Goal: Task Accomplishment & Management: Use online tool/utility

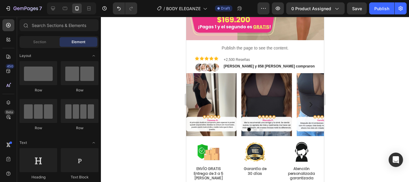
scroll to position [172, 0]
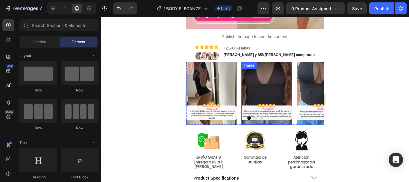
click at [265, 78] on img at bounding box center [266, 93] width 50 height 63
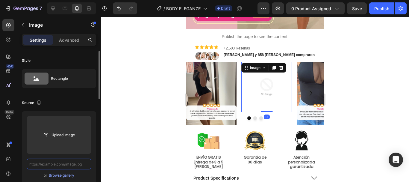
scroll to position [0, 0]
click at [73, 164] on input "text" at bounding box center [59, 163] width 65 height 11
paste input "[URL][DOMAIN_NAME]"
type input "[URL][DOMAIN_NAME]"
paste input "[URL][DOMAIN_NAME]"
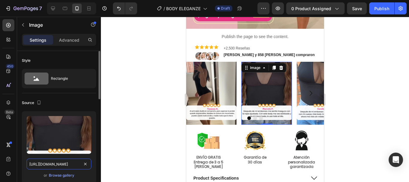
scroll to position [0, 111]
type input "[URL][DOMAIN_NAME]"
click at [339, 86] on div at bounding box center [255, 99] width 308 height 165
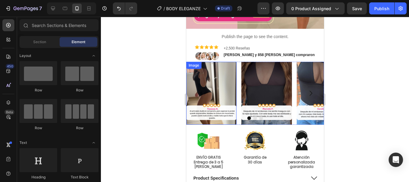
click at [215, 95] on img at bounding box center [211, 93] width 50 height 63
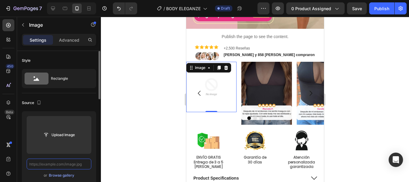
paste input "[URL][DOMAIN_NAME]"
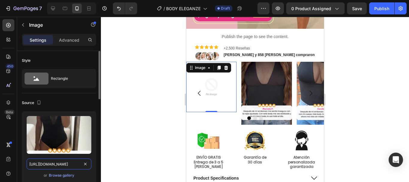
scroll to position [0, 110]
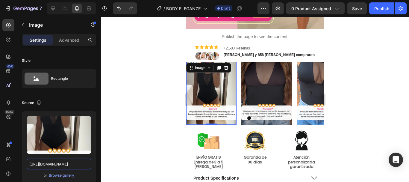
type input "[URL][DOMAIN_NAME]"
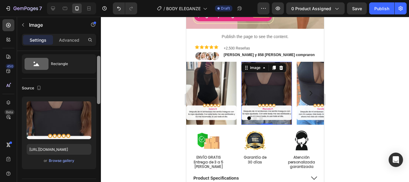
scroll to position [0, 0]
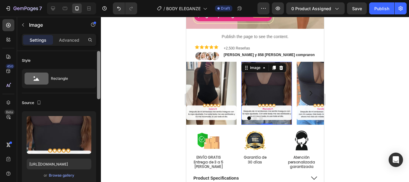
drag, startPoint x: 100, startPoint y: 131, endPoint x: 108, endPoint y: 54, distance: 77.6
click at [108, 0] on div "7 Version history / BODY ELEGANZE Draft Preview 0 product assigned Save Publish…" at bounding box center [204, 0] width 409 height 0
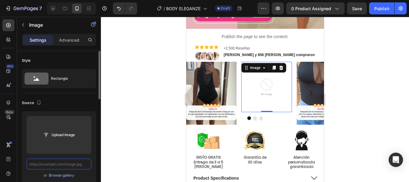
paste input "[URL][DOMAIN_NAME]"
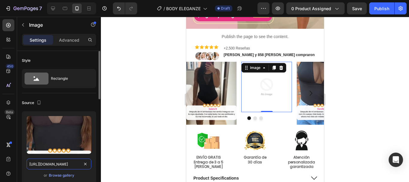
scroll to position [0, 111]
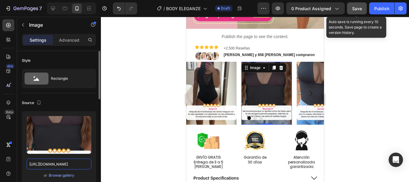
type input "[URL][DOMAIN_NAME]"
click at [359, 7] on span "Save" at bounding box center [357, 8] width 10 height 5
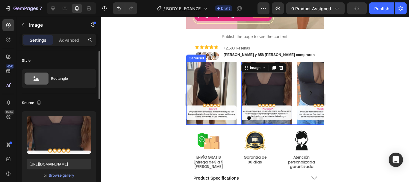
click at [307, 89] on icon "Carousel Next Arrow" at bounding box center [310, 92] width 7 height 7
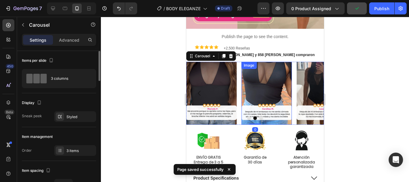
click at [253, 85] on img at bounding box center [266, 93] width 50 height 63
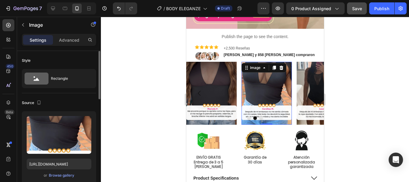
click at [279, 80] on img at bounding box center [266, 93] width 50 height 63
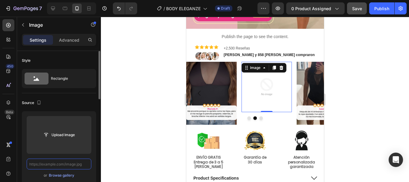
paste input "[URL][DOMAIN_NAME]"
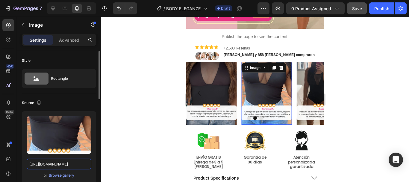
type input "[URL][DOMAIN_NAME]"
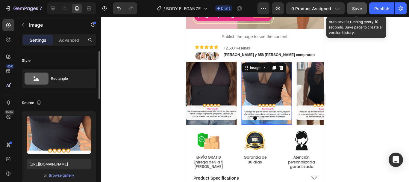
click at [357, 7] on span "Save" at bounding box center [357, 8] width 10 height 5
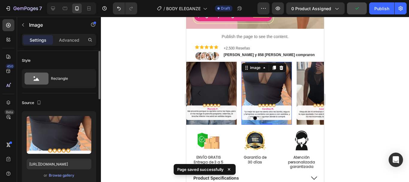
click at [374, 120] on div at bounding box center [255, 99] width 308 height 165
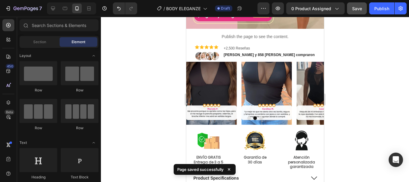
click at [344, 115] on div at bounding box center [255, 99] width 308 height 165
click at [158, 124] on div at bounding box center [255, 99] width 308 height 165
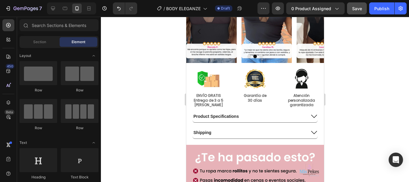
scroll to position [256, 0]
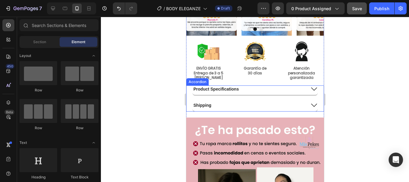
click at [232, 91] on p "Product Specifications" at bounding box center [215, 88] width 45 height 5
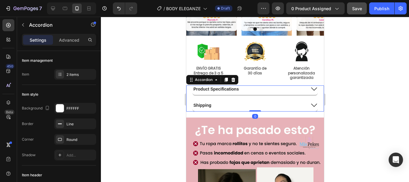
click at [232, 91] on p "Product Specifications" at bounding box center [215, 88] width 45 height 5
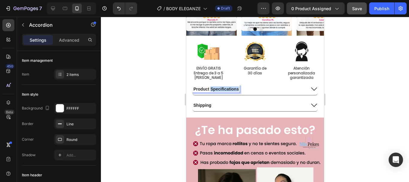
click at [232, 91] on p "Product Specifications" at bounding box center [215, 88] width 45 height 5
click at [311, 88] on icon at bounding box center [313, 88] width 7 height 7
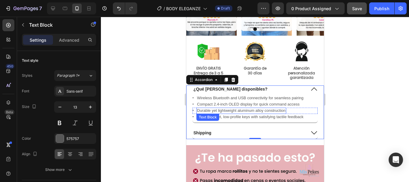
click at [268, 112] on p "Durable yet lightweight aluminum alloy construction" at bounding box center [241, 110] width 89 height 5
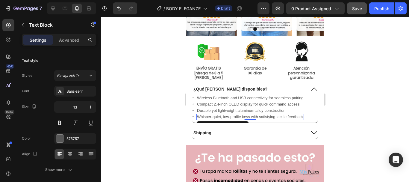
click at [289, 118] on p "Whisper-quiet, low-profile keys with satisfying tactile feedback" at bounding box center [250, 116] width 106 height 5
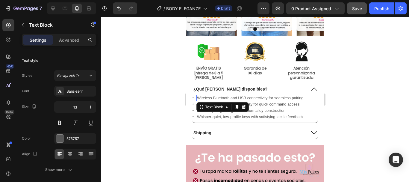
click at [232, 99] on p "Wireless Bluetooth and USB connectivity for seamless pairing" at bounding box center [250, 97] width 107 height 5
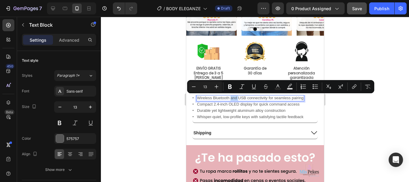
click at [232, 99] on p "Wireless Bluetooth and USB connectivity for seamless pairing" at bounding box center [250, 97] width 107 height 5
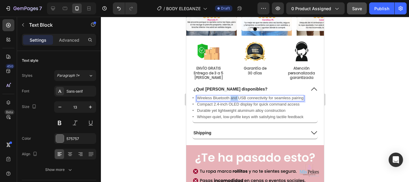
click at [232, 99] on p "Wireless Bluetooth and USB connectivity for seamless pairing" at bounding box center [250, 97] width 107 height 5
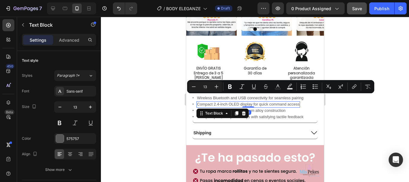
click at [213, 103] on p "Compact 2.4-inch OLED display for quick command access" at bounding box center [248, 104] width 102 height 5
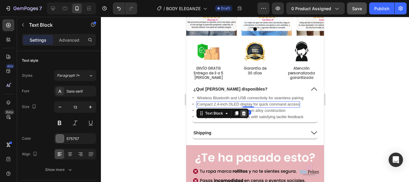
click at [245, 113] on icon at bounding box center [243, 113] width 5 height 5
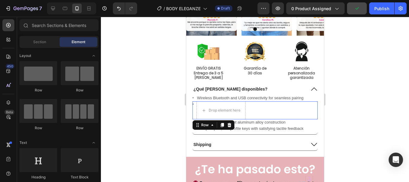
click at [256, 109] on div "Icon Drop element here Row 0" at bounding box center [254, 110] width 125 height 18
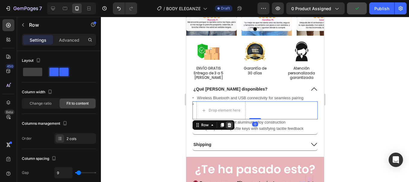
click at [228, 123] on icon at bounding box center [229, 124] width 5 height 5
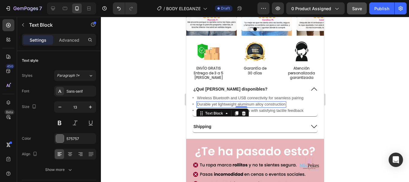
click at [265, 105] on p "Durable yet lightweight aluminum alloy construction" at bounding box center [241, 104] width 89 height 5
click at [241, 111] on icon at bounding box center [243, 113] width 5 height 5
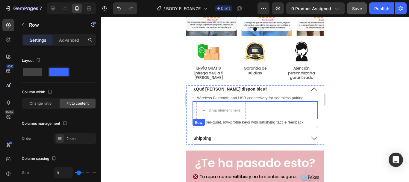
click at [252, 106] on div "Icon Drop element here Row" at bounding box center [254, 110] width 125 height 18
click at [230, 126] on icon at bounding box center [229, 125] width 4 height 4
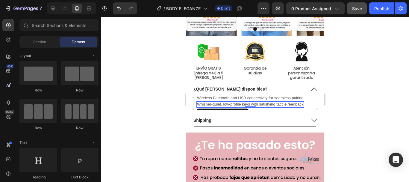
click at [242, 104] on p "Whisper-quiet, low-profile keys with satisfying tactile feedback" at bounding box center [250, 104] width 106 height 5
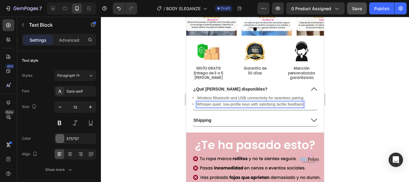
click at [256, 103] on p "Whisper-quiet, low-profile keys with satisfying tactile feedback" at bounding box center [250, 104] width 106 height 5
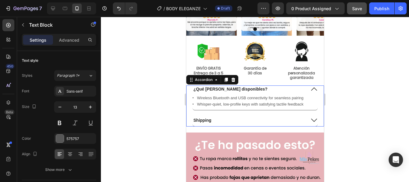
drag, startPoint x: 256, startPoint y: 103, endPoint x: 250, endPoint y: 111, distance: 10.2
click at [250, 111] on div "¿Qué [PERSON_NAME] disponibles? Icon Wireless Bluetooth and USB connectivity fo…" at bounding box center [255, 105] width 126 height 41
click at [221, 99] on p "Wireless Bluetooth and USB connectivity for seamless pairing" at bounding box center [250, 97] width 107 height 5
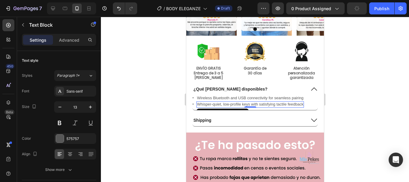
click at [263, 102] on p "Whisper-quiet, low-profile keys with satisfying tactile feedback" at bounding box center [250, 104] width 106 height 5
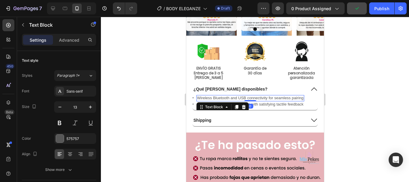
click at [244, 98] on p "Wireless Bluetooth and USB connectivity for seamless pairing" at bounding box center [250, 97] width 107 height 5
click at [243, 109] on icon at bounding box center [243, 107] width 4 height 4
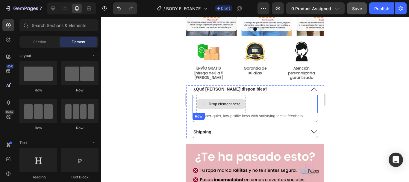
click at [237, 97] on div "Drop element here" at bounding box center [220, 104] width 49 height 18
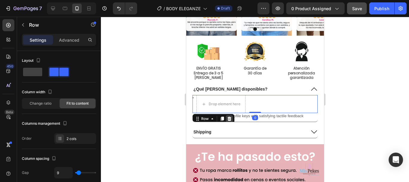
click at [229, 118] on icon at bounding box center [229, 118] width 4 height 4
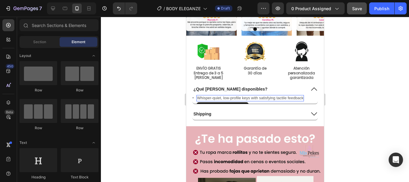
click at [218, 99] on p "Whisper-quiet, low-profile keys with satisfying tactile feedback" at bounding box center [250, 97] width 106 height 5
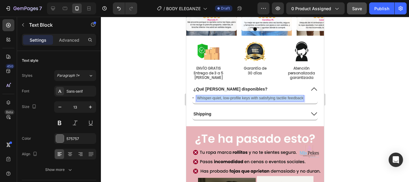
click at [218, 99] on p "Whisper-quiet, low-profile keys with satisfying tactile feedback" at bounding box center [250, 97] width 106 height 5
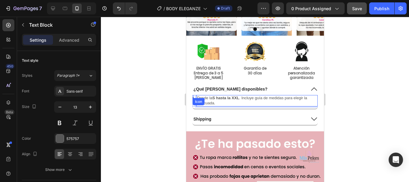
click at [192, 97] on div "Icon" at bounding box center [192, 96] width 1 height 3
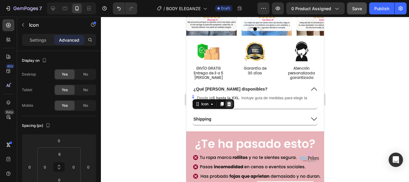
click at [229, 104] on icon at bounding box center [229, 104] width 4 height 4
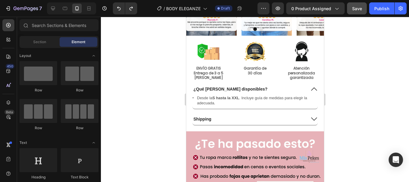
click at [350, 92] on div at bounding box center [255, 99] width 308 height 165
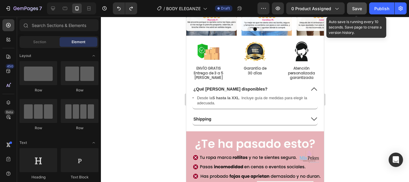
click at [355, 11] on span "Save" at bounding box center [357, 8] width 10 height 5
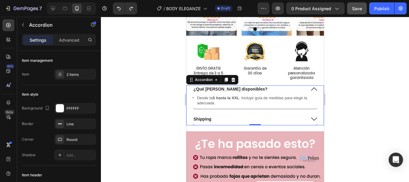
click at [346, 95] on div at bounding box center [255, 99] width 308 height 165
click at [379, 92] on div at bounding box center [255, 99] width 308 height 165
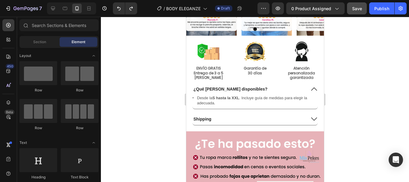
click at [379, 92] on div at bounding box center [255, 99] width 308 height 165
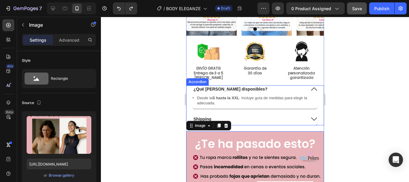
click at [341, 104] on div at bounding box center [255, 99] width 308 height 165
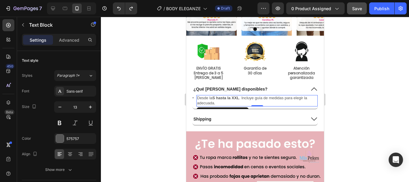
click at [170, 106] on div at bounding box center [255, 99] width 308 height 165
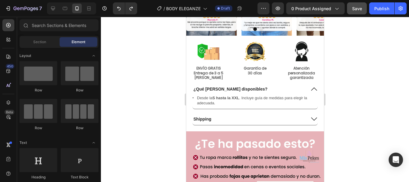
click at [170, 106] on div at bounding box center [255, 99] width 308 height 165
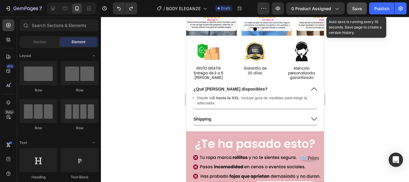
click at [358, 11] on span "Save" at bounding box center [357, 8] width 10 height 5
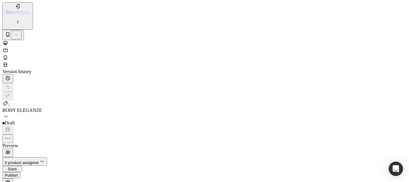
scroll to position [223, 0]
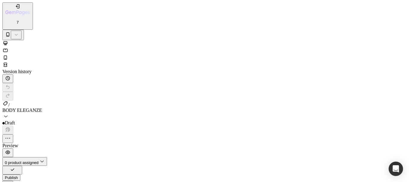
drag, startPoint x: 329, startPoint y: 141, endPoint x: 126, endPoint y: 122, distance: 204.4
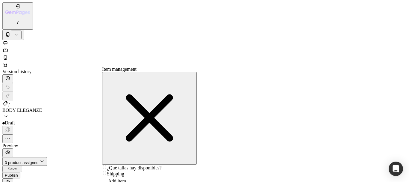
click at [123, 176] on div "Add item" at bounding box center [149, 179] width 95 height 7
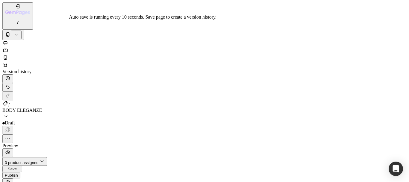
click at [17, 166] on span "Save" at bounding box center [12, 168] width 9 height 4
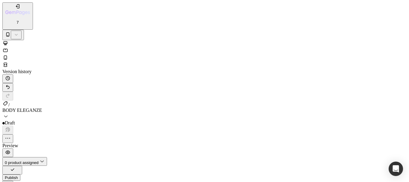
drag, startPoint x: 98, startPoint y: 77, endPoint x: 101, endPoint y: 102, distance: 25.9
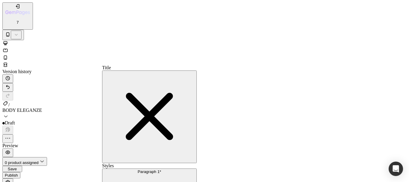
type input "12"
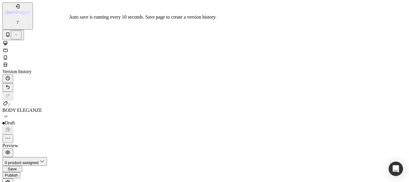
click at [22, 165] on button "Save" at bounding box center [12, 168] width 20 height 6
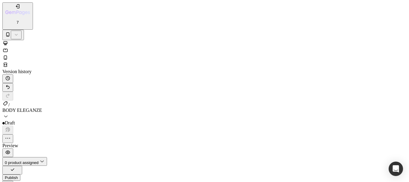
scroll to position [294, 0]
drag, startPoint x: 6, startPoint y: 7633, endPoint x: 17, endPoint y: 7629, distance: 11.7
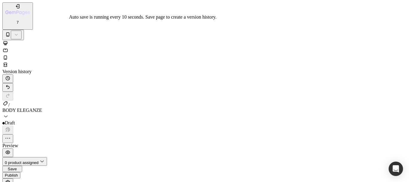
drag, startPoint x: 356, startPoint y: 11, endPoint x: 137, endPoint y: 57, distance: 224.1
click at [17, 166] on span "Save" at bounding box center [12, 168] width 9 height 4
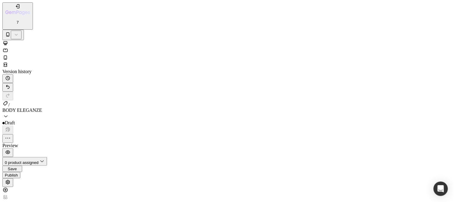
scroll to position [382, 0]
drag, startPoint x: 359, startPoint y: 4, endPoint x: 180, endPoint y: 95, distance: 200.9
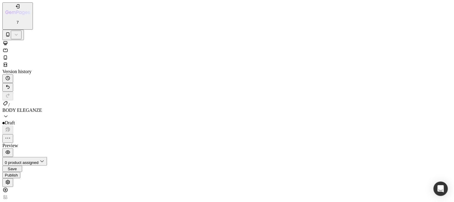
paste input "https://cdn.shopify.com/s/files/1/0778/7603/5618/files/BODDY_CONTROL_DE_ABDOMEN…"
type input "https://cdn.shopify.com/s/files/1/0778/7603/5618/files/BODDY_CONTROL_DE_ABDOMEN…"
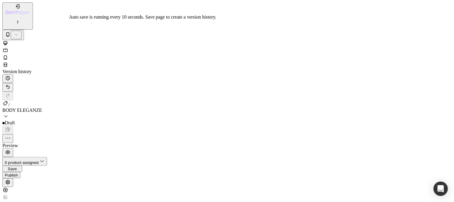
click at [22, 165] on button "Save" at bounding box center [12, 168] width 20 height 6
paste input "https://cdn.shopify.com/s/files/1/0778/7603/5618/files/BODDY_CONTROL_DE_ABDOMEN…"
type input "https://cdn.shopify.com/s/files/1/0778/7603/5618/files/BODDY_CONTROL_DE_ABDOMEN…"
click at [22, 165] on button "Save" at bounding box center [12, 168] width 20 height 6
